Goal: Task Accomplishment & Management: Manage account settings

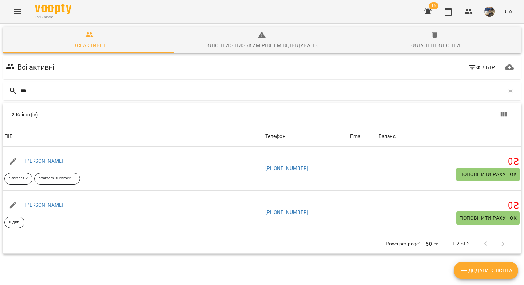
scroll to position [1, 0]
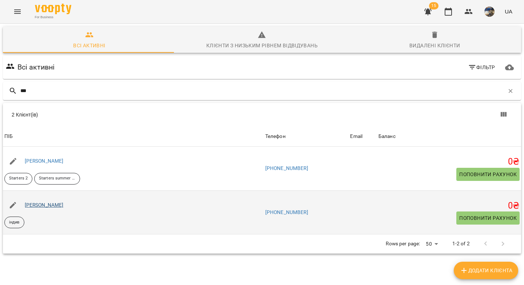
type input "***"
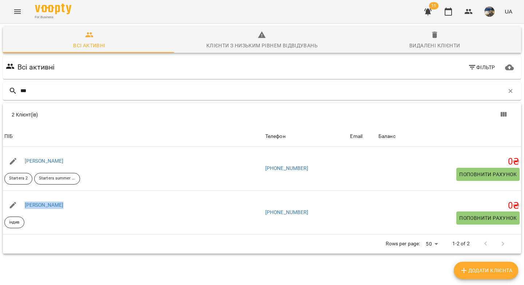
click at [17, 13] on icon "Menu" at bounding box center [17, 11] width 7 height 4
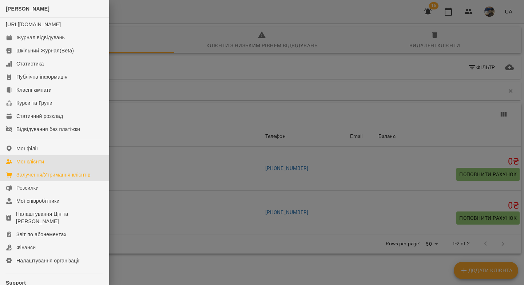
click at [55, 178] on div "Залучення/Утримання клієнтів" at bounding box center [53, 174] width 74 height 7
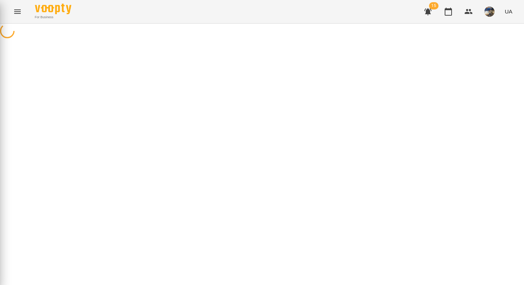
select select "**********"
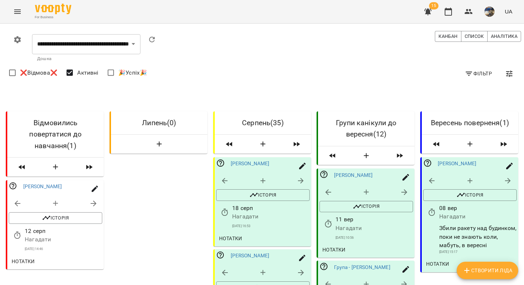
scroll to position [1018, 0]
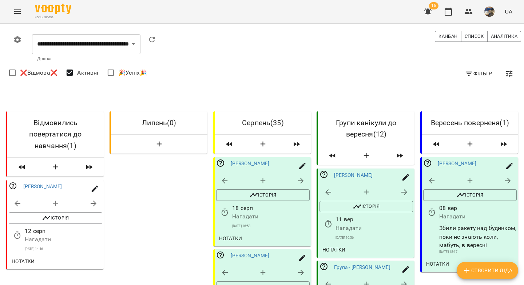
click at [447, 14] on icon "button" at bounding box center [448, 11] width 9 height 9
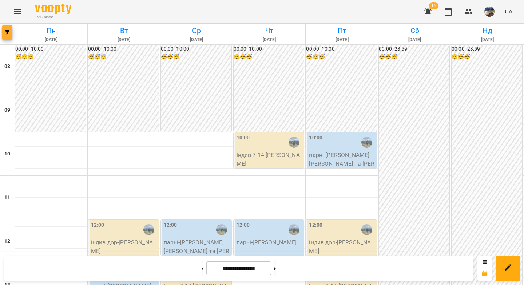
click at [9, 35] on button "button" at bounding box center [7, 32] width 10 height 15
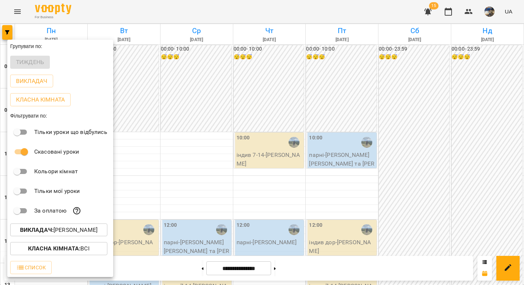
click at [53, 230] on b "Викладач :" at bounding box center [36, 229] width 33 height 7
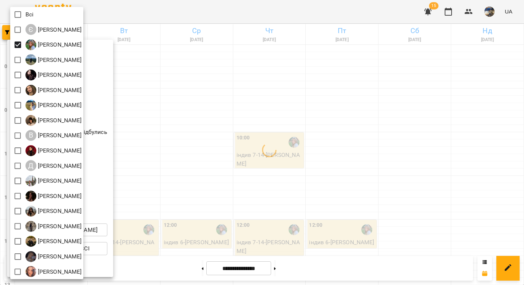
click at [155, 78] on div at bounding box center [262, 142] width 524 height 285
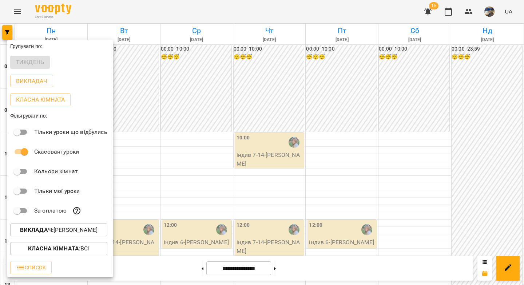
click at [184, 142] on div at bounding box center [262, 142] width 524 height 285
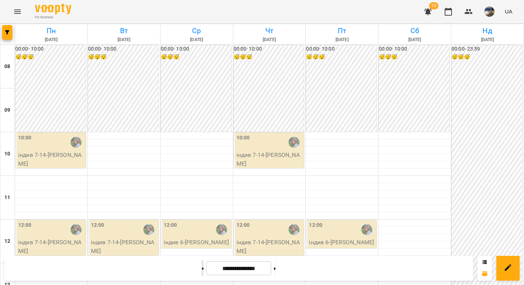
click at [202, 267] on button at bounding box center [203, 268] width 2 height 16
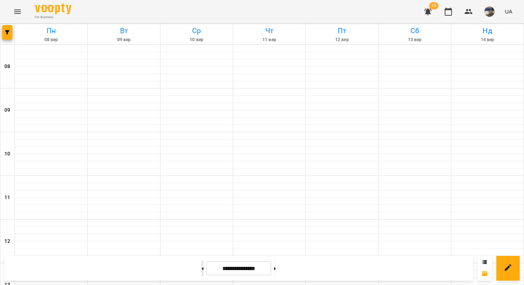
click at [202, 267] on button at bounding box center [203, 268] width 2 height 16
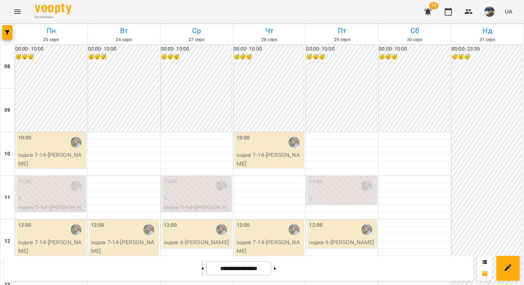
click at [202, 267] on button at bounding box center [203, 268] width 2 height 16
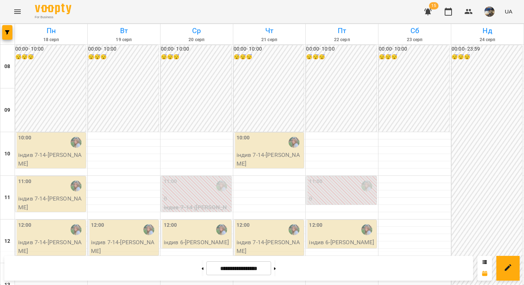
scroll to position [354, 0]
click at [276, 270] on icon at bounding box center [275, 268] width 2 height 3
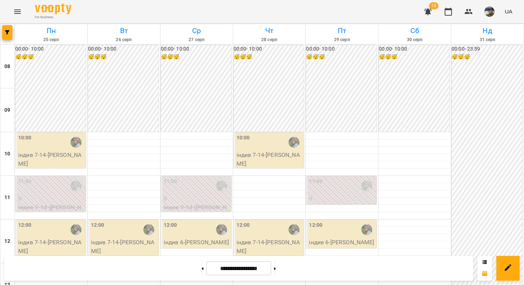
scroll to position [404, 0]
click at [202, 268] on icon at bounding box center [203, 268] width 2 height 3
type input "**********"
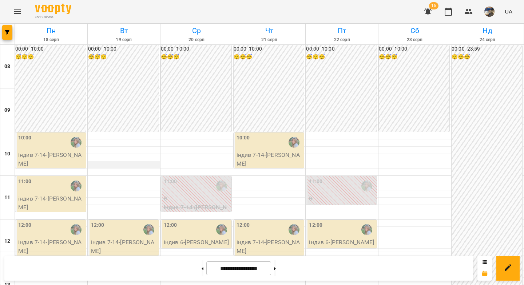
scroll to position [0, 0]
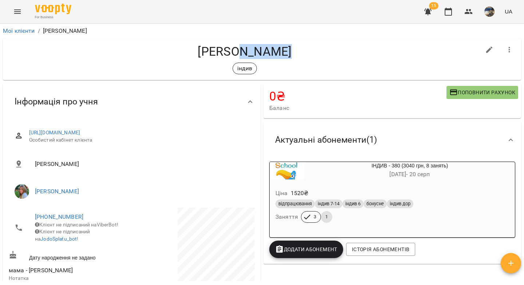
drag, startPoint x: 286, startPoint y: 52, endPoint x: 238, endPoint y: 55, distance: 47.4
click at [238, 55] on h4 "[PERSON_NAME]" at bounding box center [245, 51] width 472 height 15
copy h4 "Ляляєва"
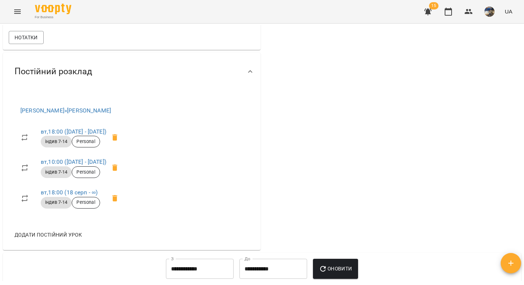
scroll to position [313, 0]
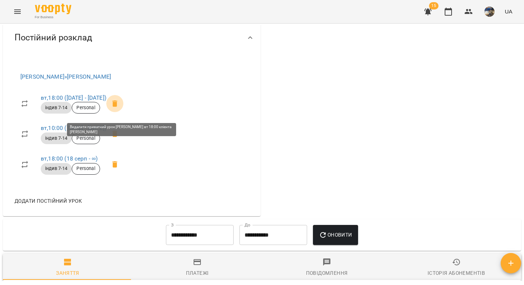
click at [118, 107] on icon at bounding box center [114, 103] width 5 height 7
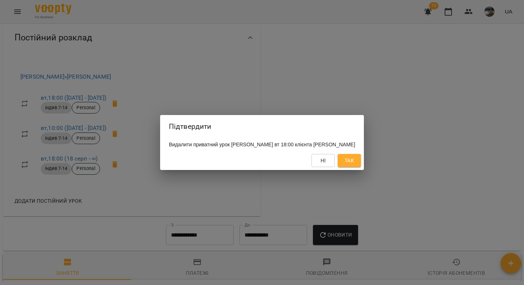
click at [359, 165] on button "Так" at bounding box center [349, 160] width 23 height 13
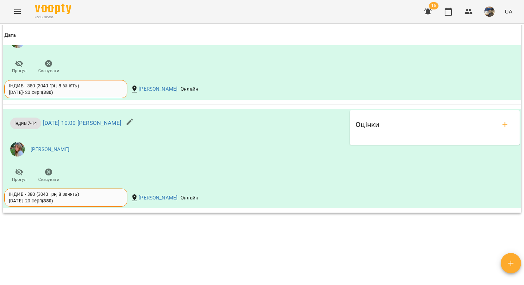
scroll to position [637, 0]
